Goal: Check status

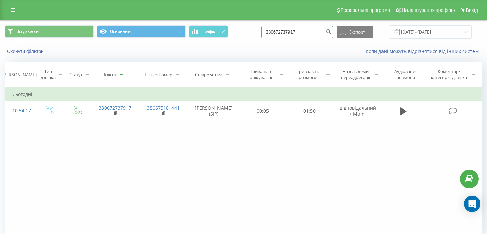
click at [317, 28] on input "380672737917" at bounding box center [297, 32] width 72 height 12
drag, startPoint x: 318, startPoint y: 31, endPoint x: 266, endPoint y: 31, distance: 52.4
click at [266, 31] on div "Всі дзвінки Основний Графік 380672737917 Експорт .csv .xls .xlsx [DATE] - [DATE]" at bounding box center [243, 31] width 477 height 13
paste input "11 800"
type input "11 800"
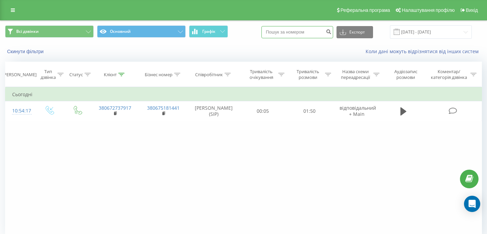
click at [325, 37] on input at bounding box center [297, 32] width 72 height 12
drag, startPoint x: 324, startPoint y: 34, endPoint x: 293, endPoint y: 34, distance: 30.8
click at [293, 34] on input at bounding box center [297, 32] width 72 height 12
paste input "[PHONE_NUMBER]"
type input "380965352662"
